Goal: Task Accomplishment & Management: Use online tool/utility

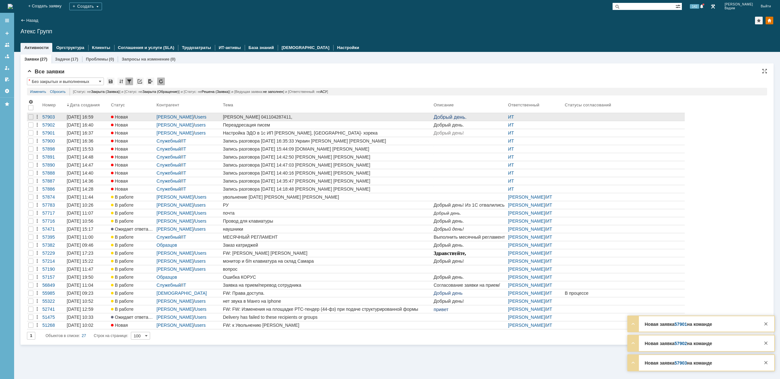
click at [369, 116] on div "[PERSON_NAME] 041104287411," at bounding box center [327, 117] width 208 height 5
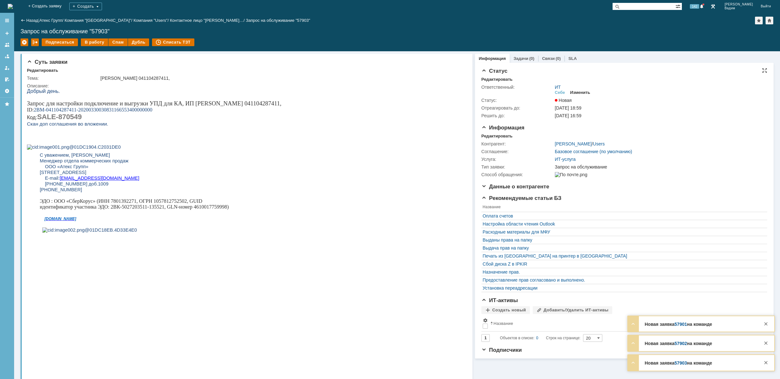
click at [578, 90] on div "Изменить" at bounding box center [580, 92] width 20 height 5
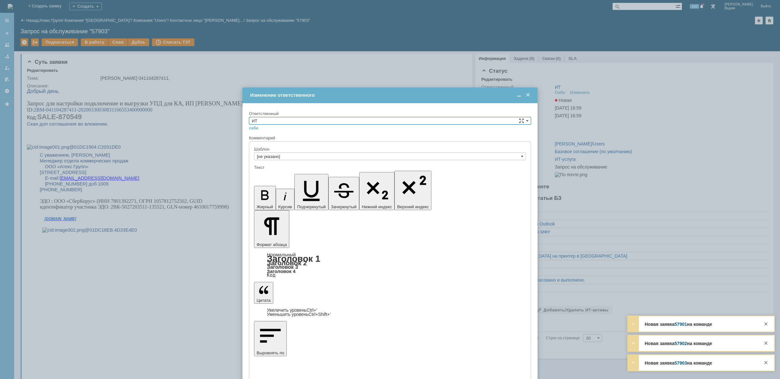
click at [318, 120] on input "ИТ" at bounding box center [390, 121] width 282 height 8
click at [291, 172] on span "АСУ" at bounding box center [390, 173] width 276 height 5
type input "АСУ"
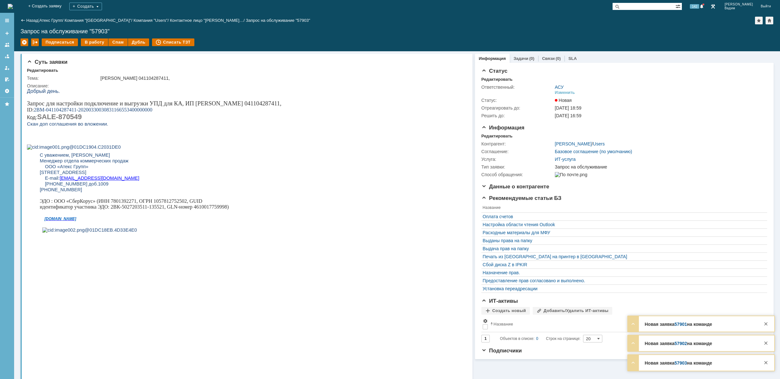
click at [13, 7] on img at bounding box center [10, 6] width 5 height 5
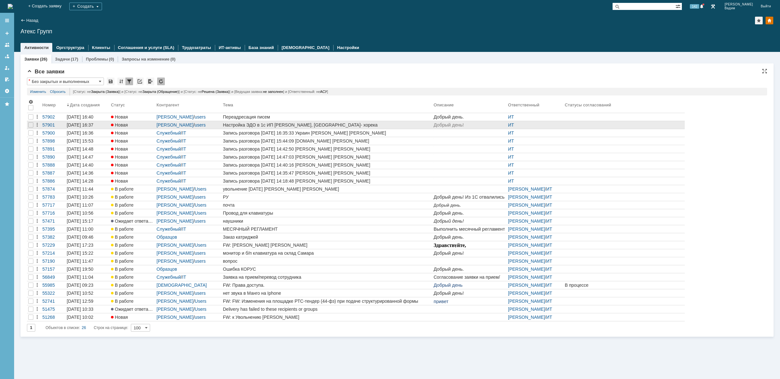
click at [350, 124] on div "Настройка ЭДО в 1с ИП [PERSON_NAME], [GEOGRAPHIC_DATA]- хорека" at bounding box center [327, 125] width 208 height 5
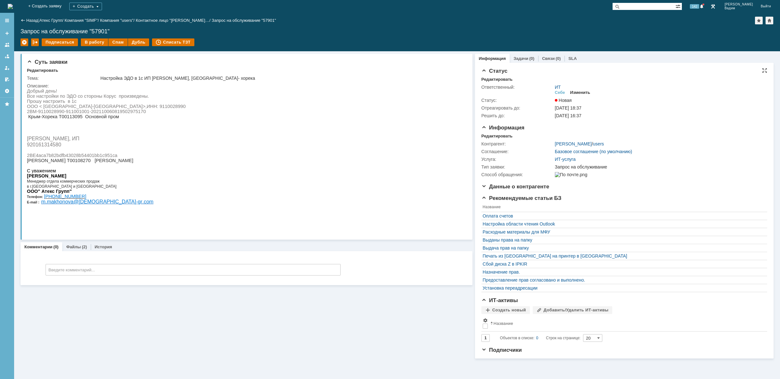
click at [581, 92] on div "Изменить" at bounding box center [580, 92] width 20 height 5
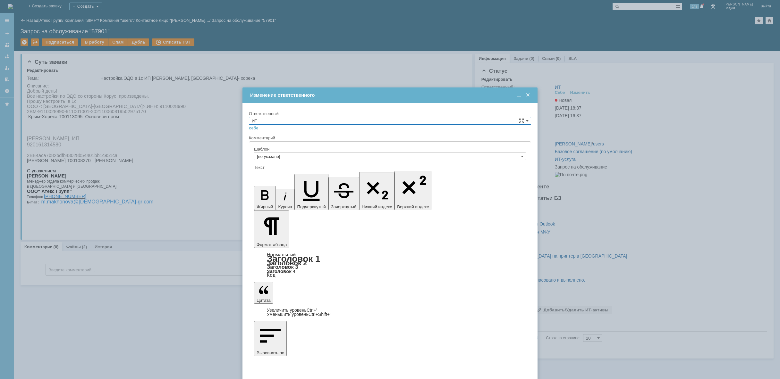
click at [341, 121] on input "ИТ" at bounding box center [390, 121] width 282 height 8
click at [295, 174] on span "АСУ" at bounding box center [390, 173] width 276 height 5
type input "АСУ"
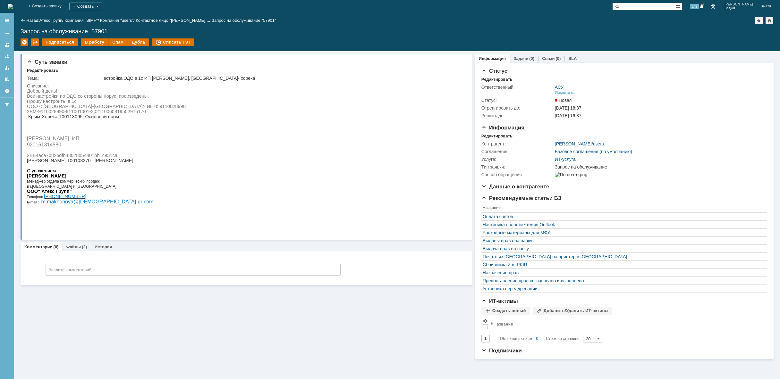
click at [13, 7] on img at bounding box center [10, 6] width 5 height 5
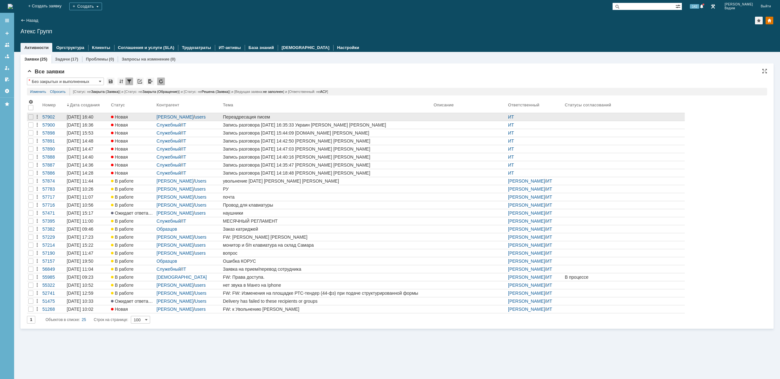
click at [316, 117] on div "Переадресация писем" at bounding box center [327, 117] width 208 height 5
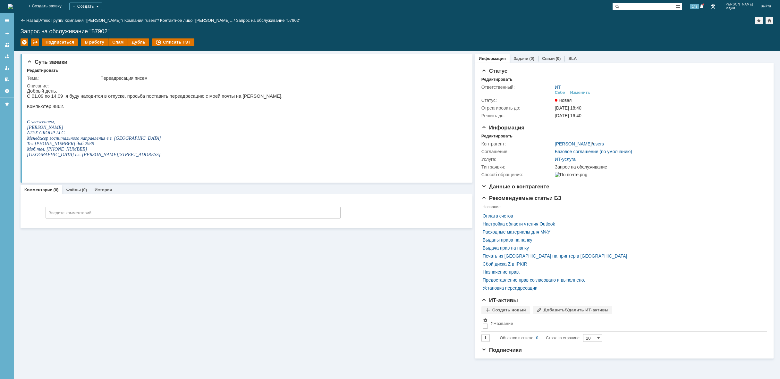
click at [13, 7] on img at bounding box center [10, 6] width 5 height 5
